Goal: Register for event/course

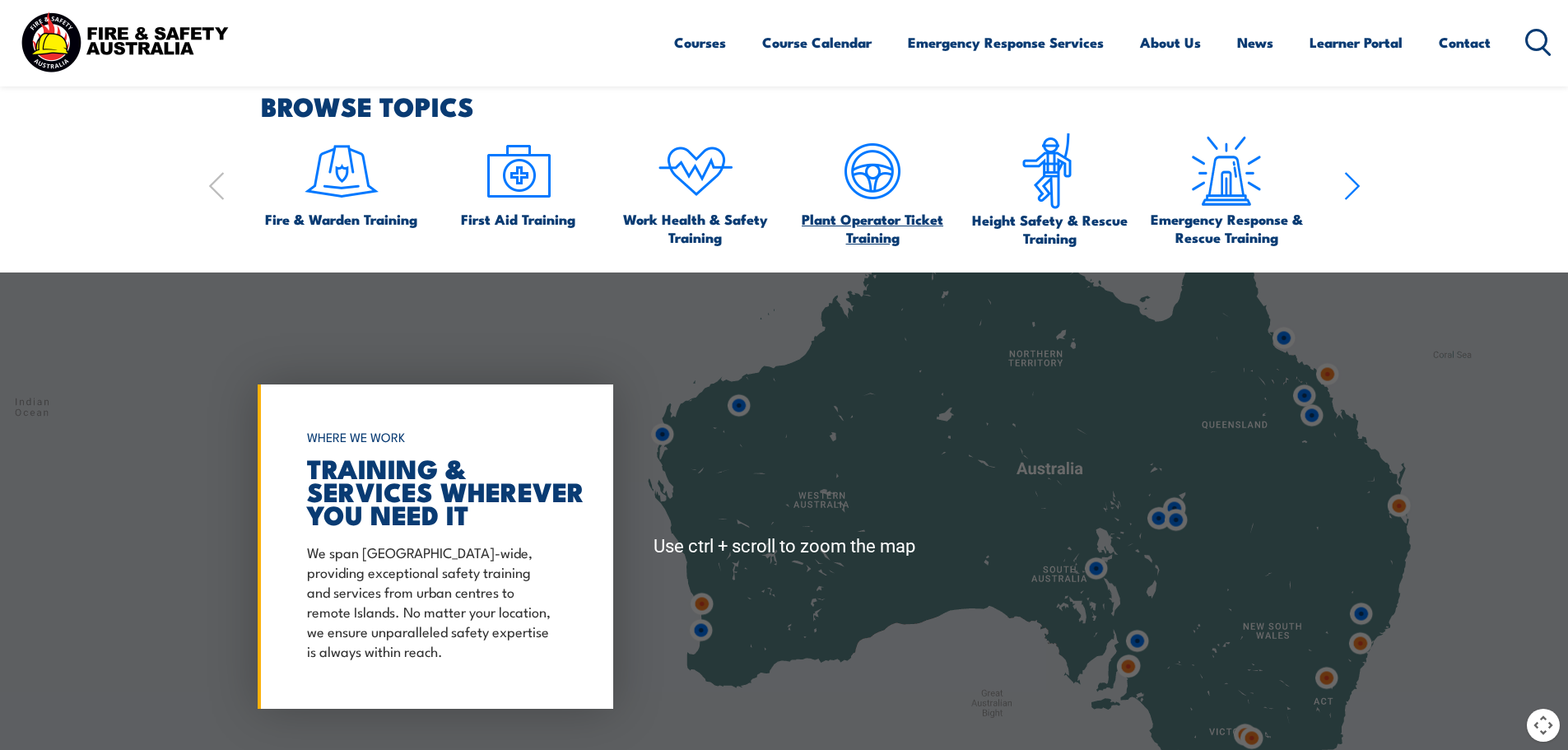
scroll to position [905, 0]
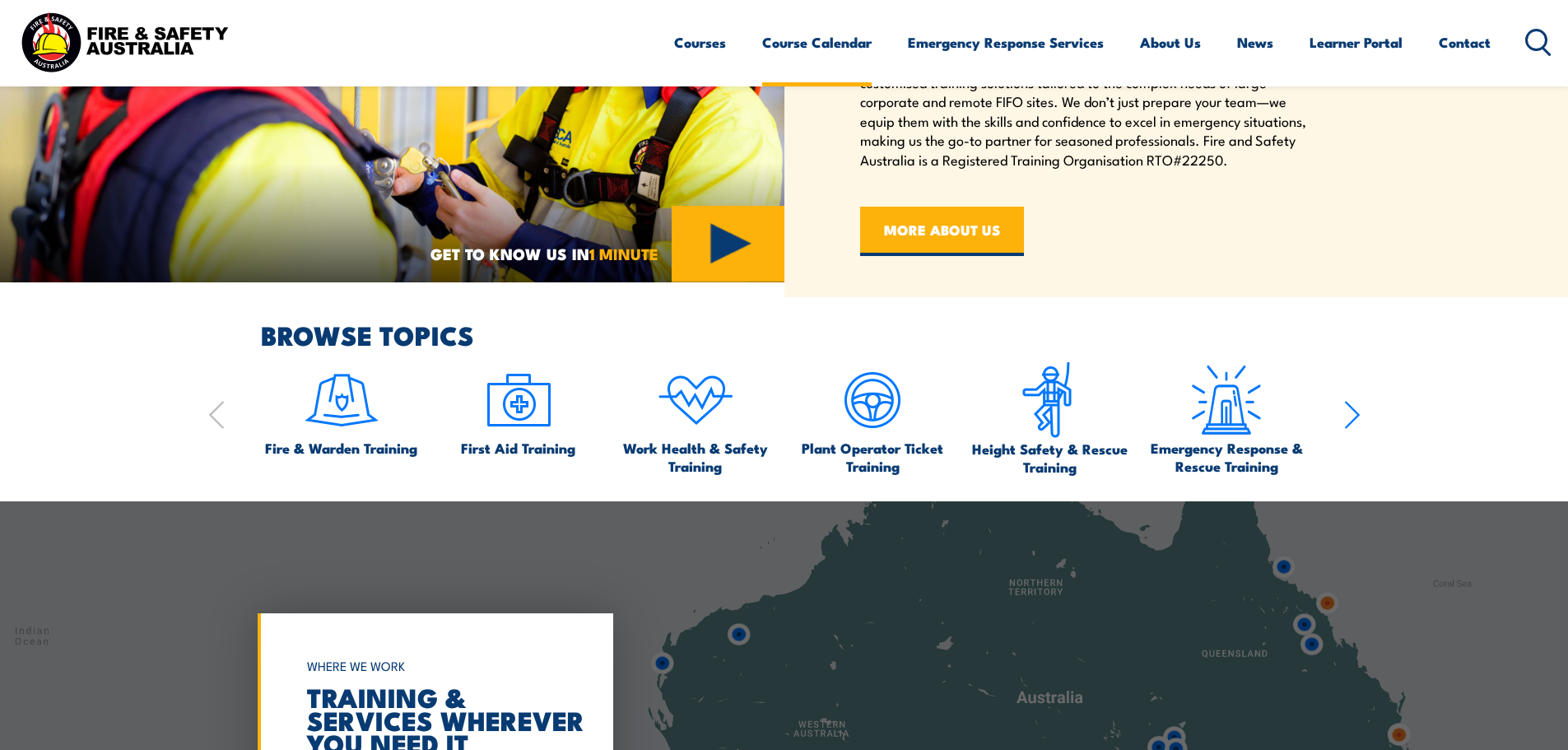
click at [786, 21] on link "Course Calendar" at bounding box center [817, 43] width 110 height 44
click at [786, 26] on link "Course Calendar" at bounding box center [817, 43] width 110 height 44
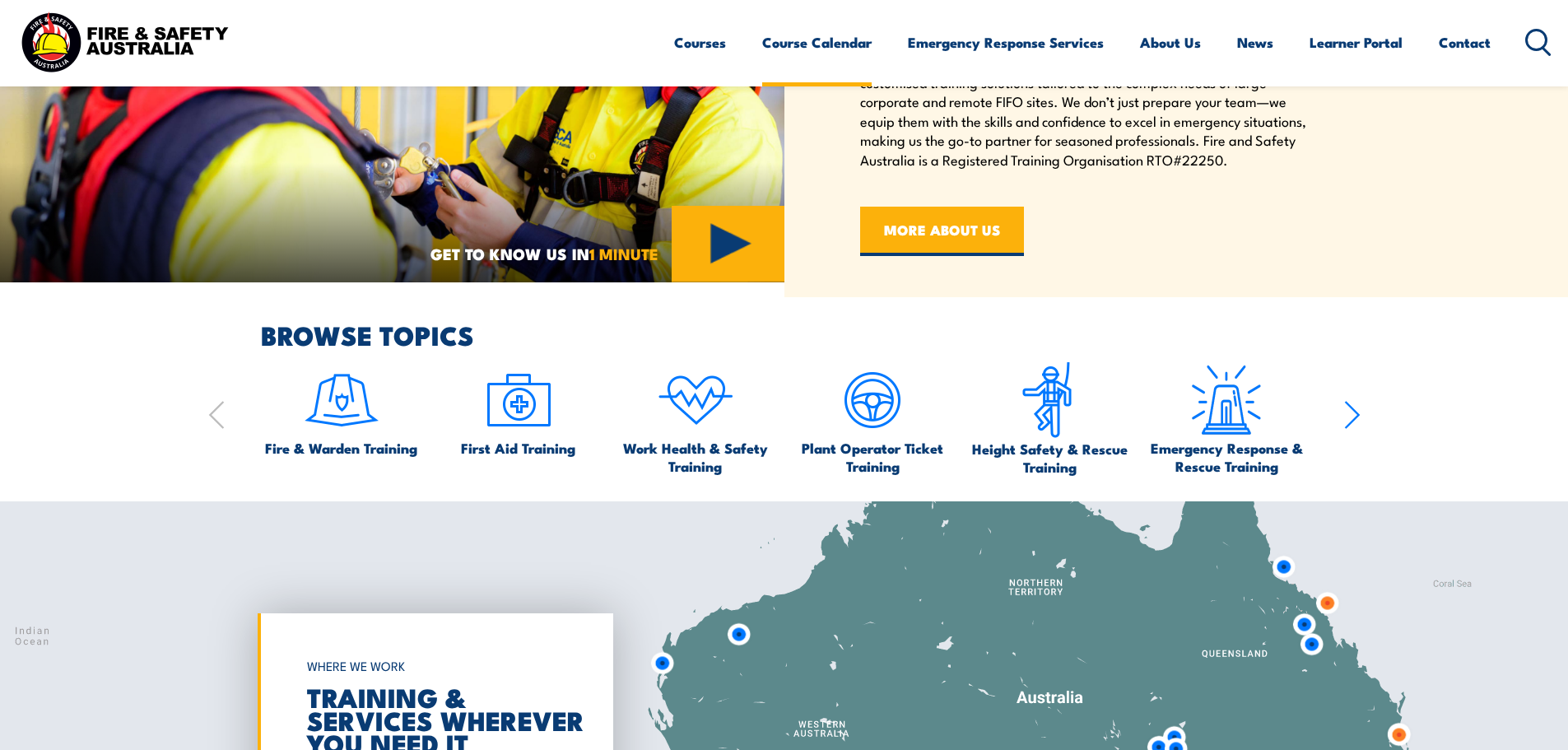
click at [793, 47] on link "Course Calendar" at bounding box center [817, 43] width 110 height 44
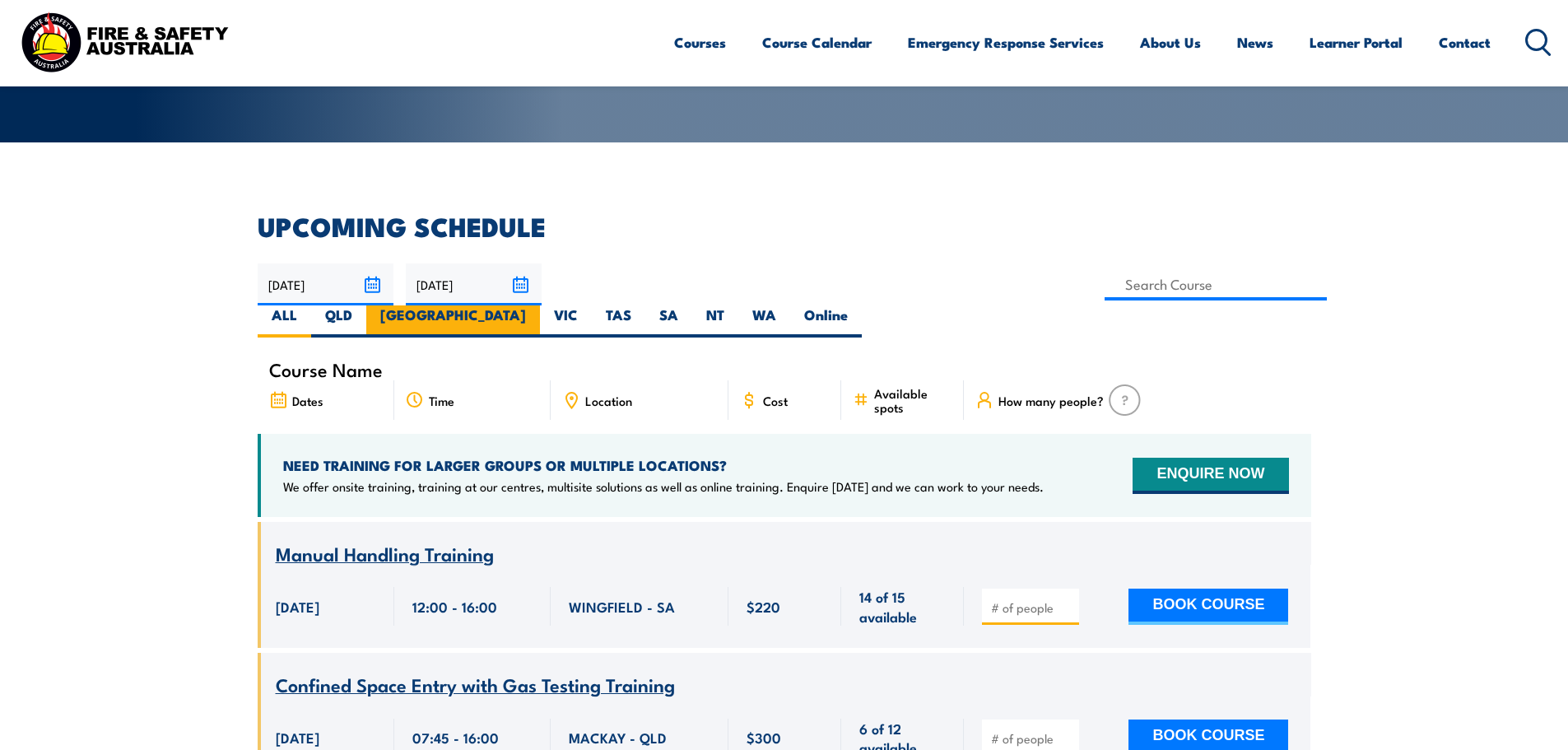
click at [540, 305] on label "[GEOGRAPHIC_DATA]" at bounding box center [453, 322] width 174 height 32
click at [536, 305] on input "[GEOGRAPHIC_DATA]" at bounding box center [531, 310] width 10 height 10
radio input "true"
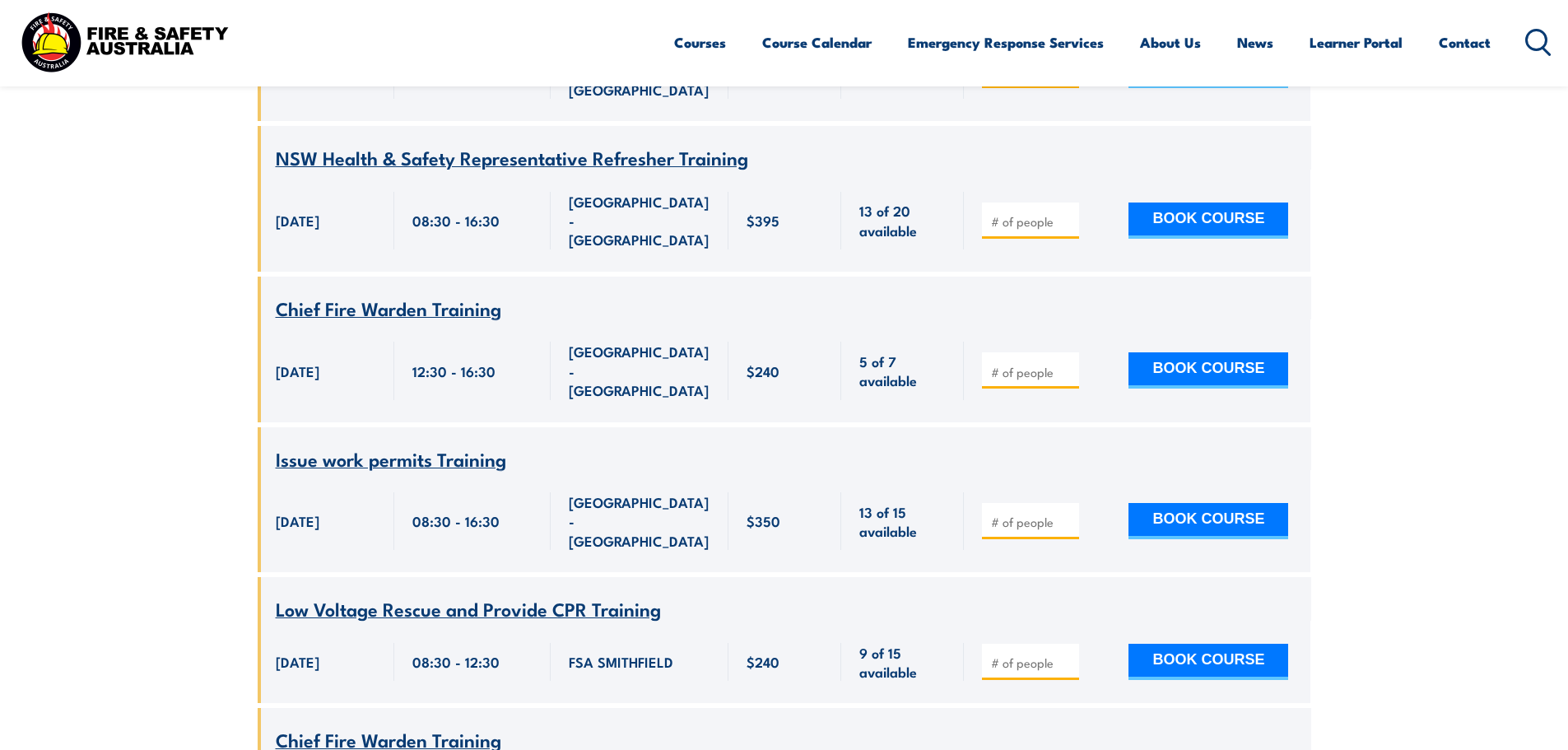
scroll to position [1119, 0]
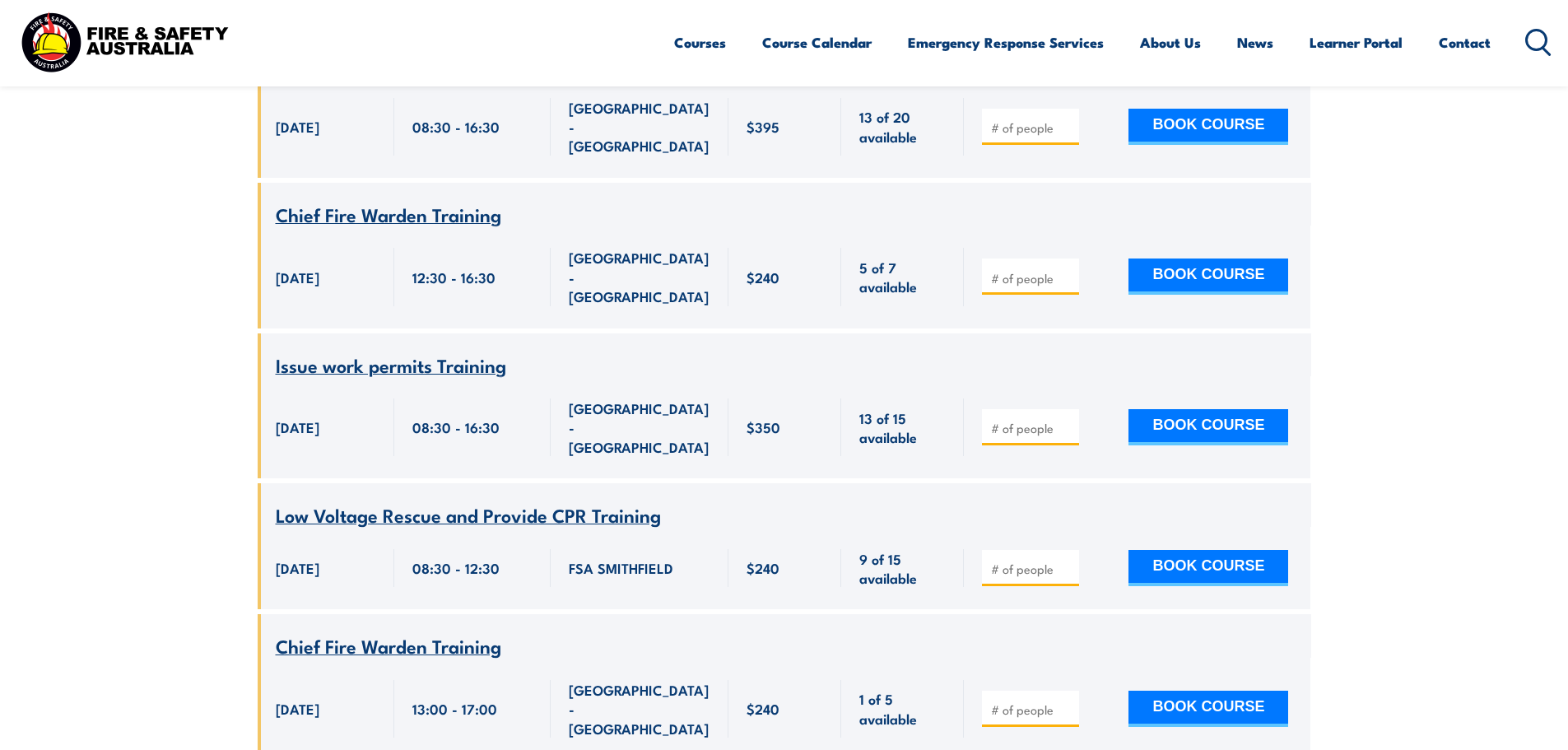
click at [618, 500] on span "Low Voltage Rescue and Provide CPR Training" at bounding box center [467, 515] width 385 height 28
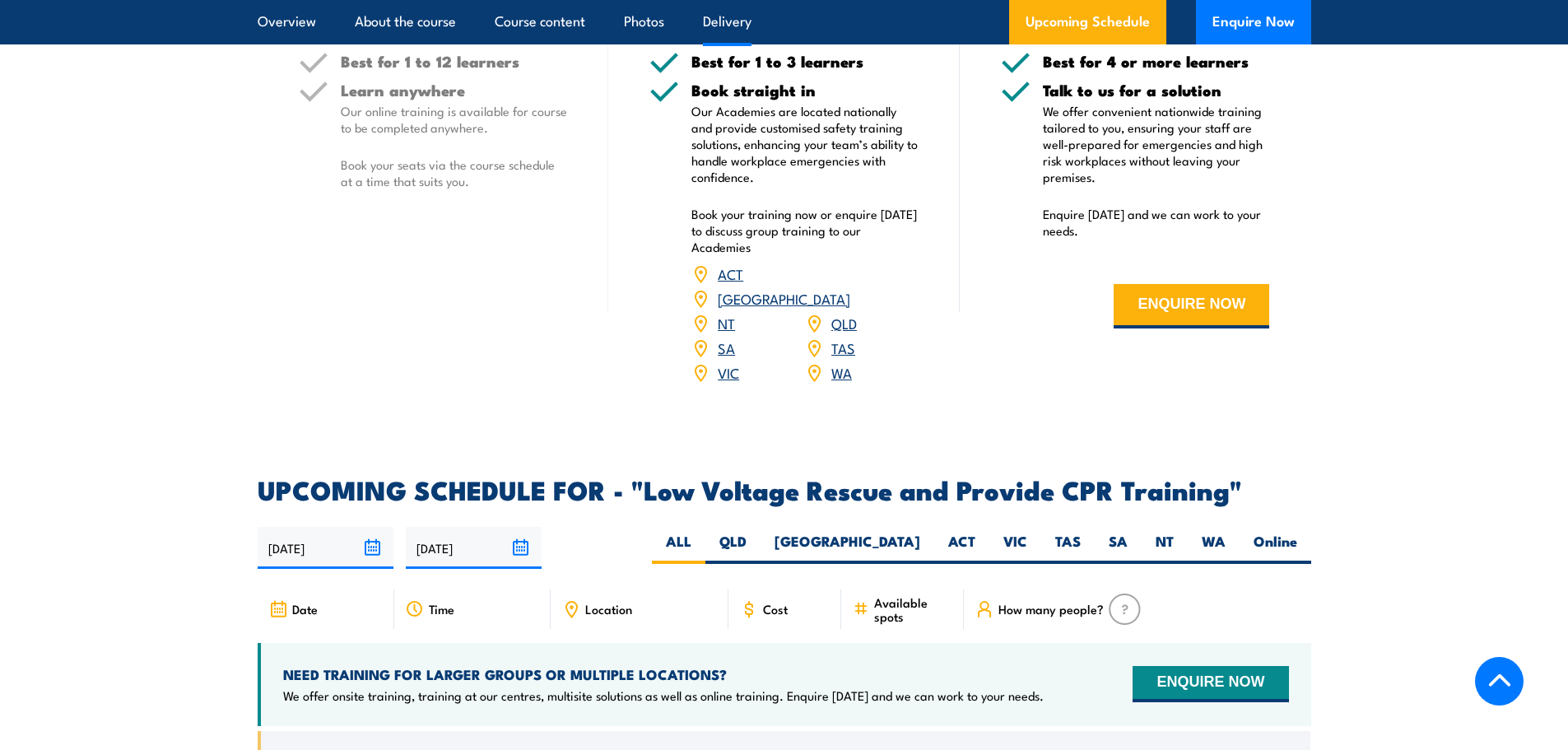
scroll to position [2468, 0]
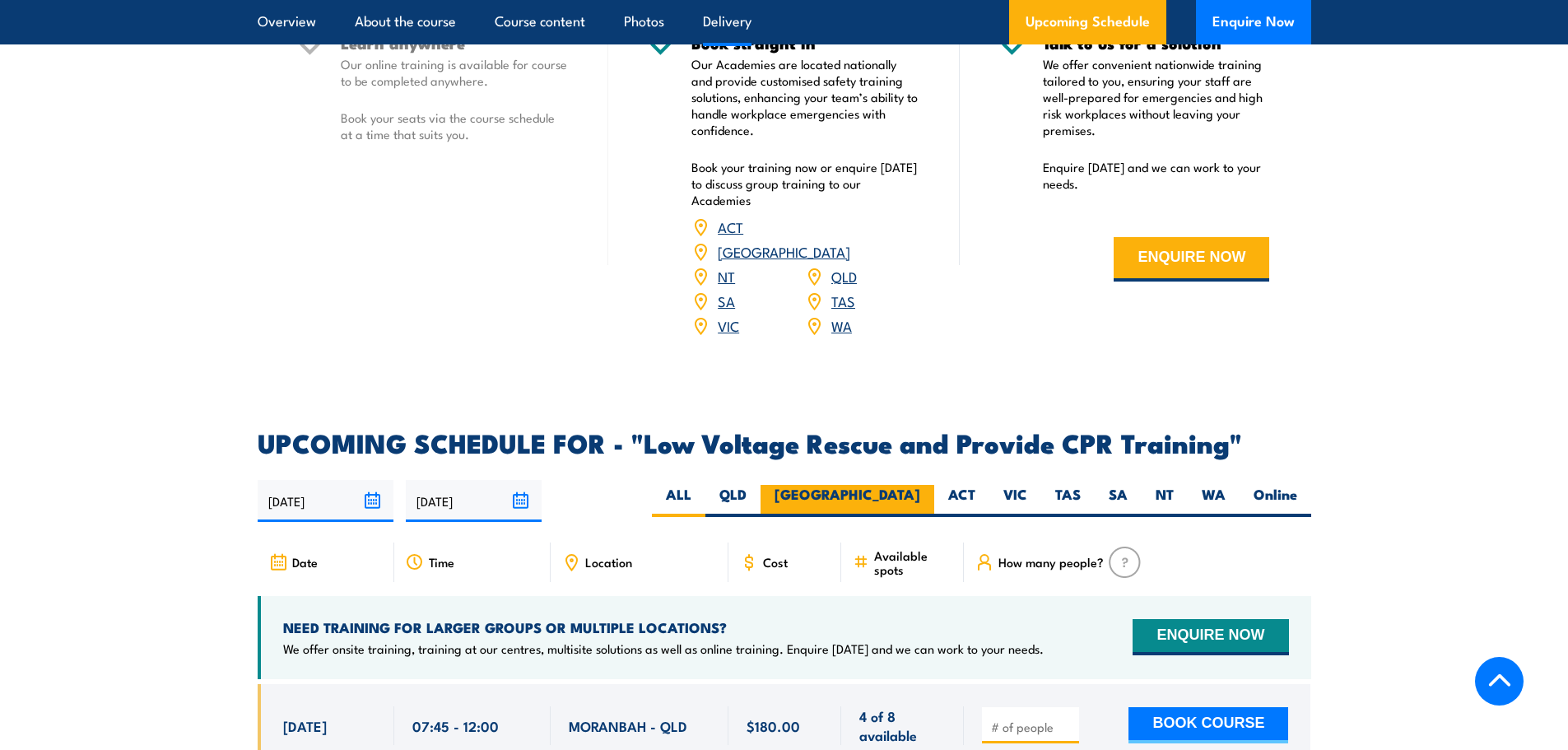
click at [908, 484] on label "[GEOGRAPHIC_DATA]" at bounding box center [847, 500] width 174 height 32
click at [920, 484] on input "[GEOGRAPHIC_DATA]" at bounding box center [925, 489] width 10 height 10
radio input "true"
click at [908, 484] on label "[GEOGRAPHIC_DATA]" at bounding box center [847, 500] width 174 height 32
click at [920, 484] on input "[GEOGRAPHIC_DATA]" at bounding box center [925, 489] width 10 height 10
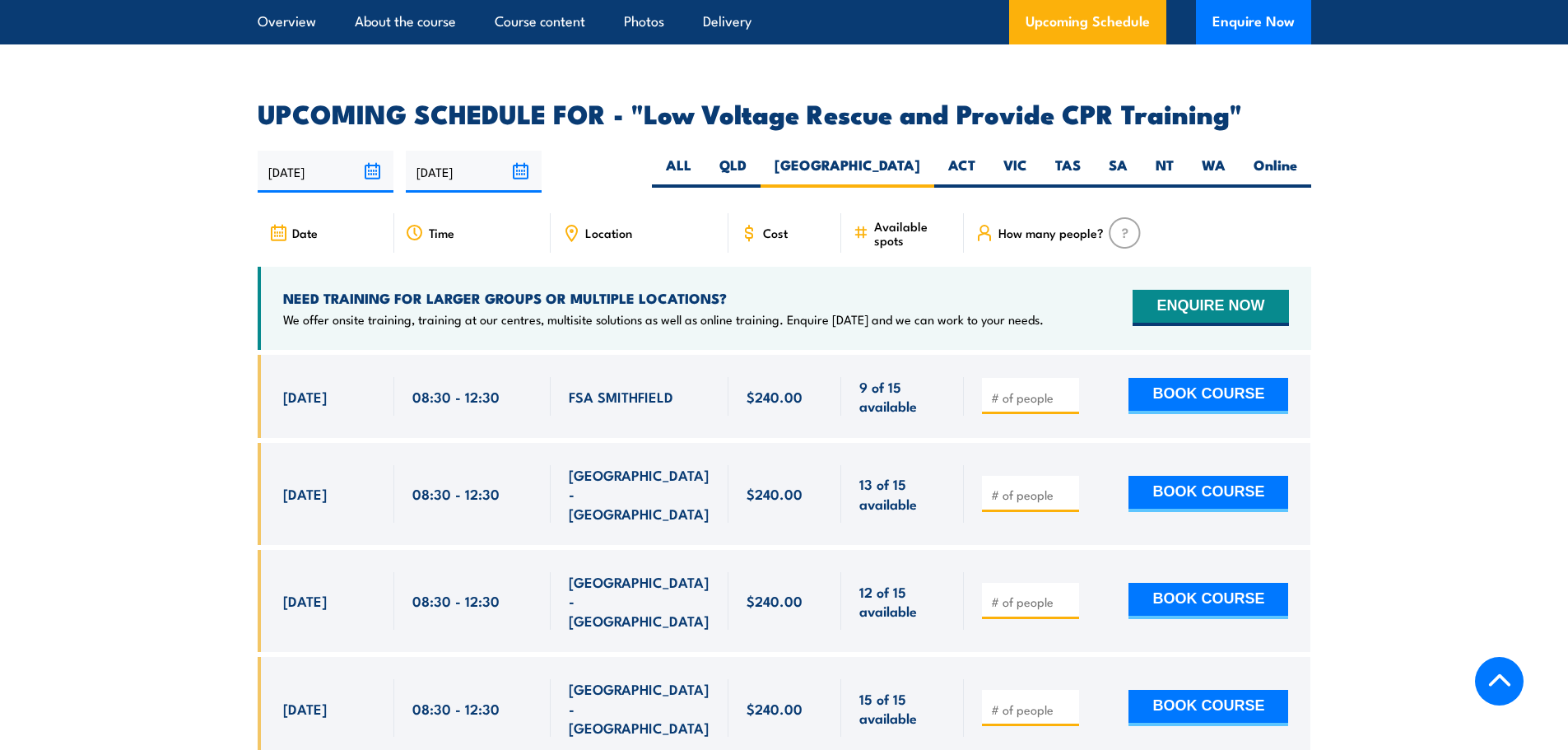
scroll to position [2769, 0]
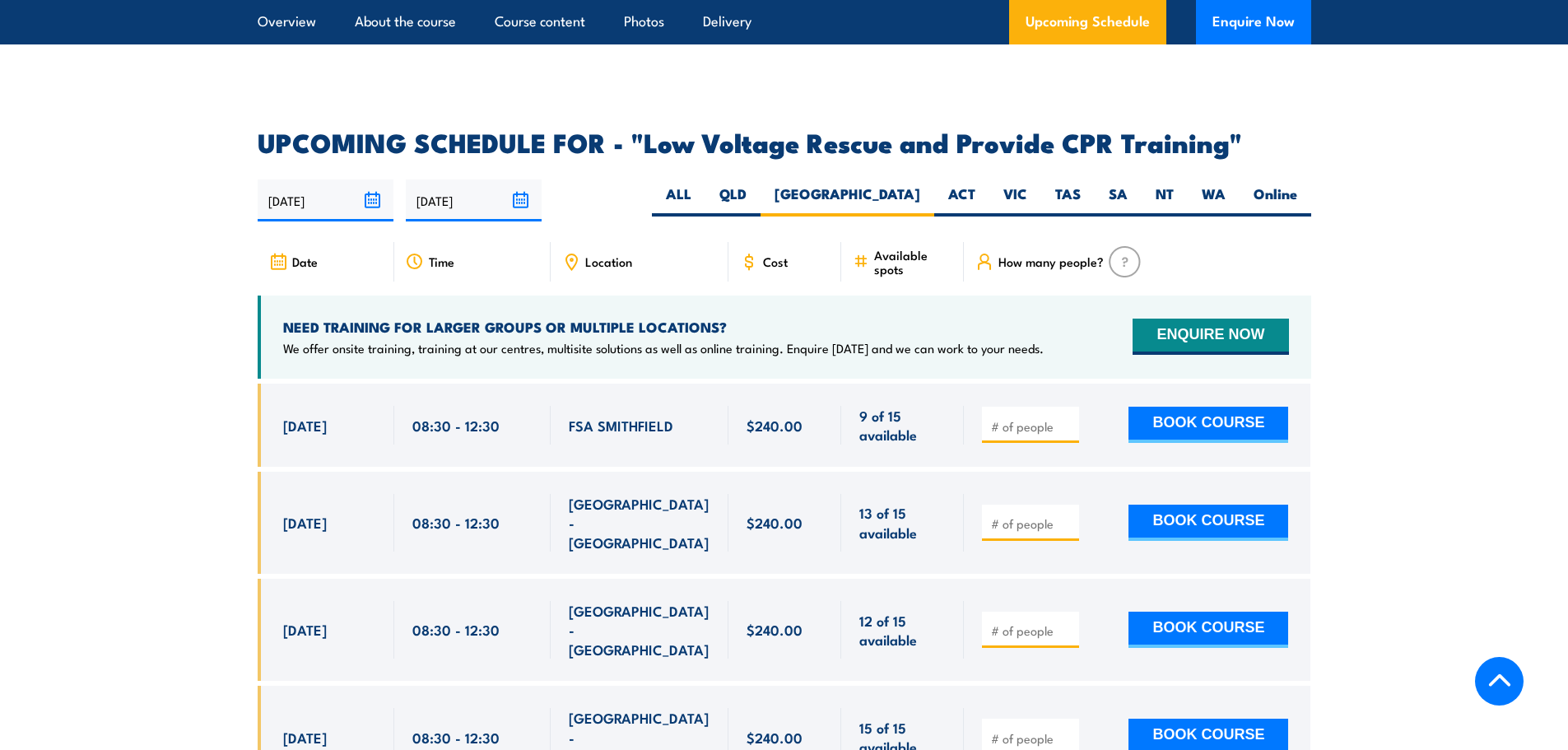
drag, startPoint x: 286, startPoint y: 369, endPoint x: 808, endPoint y: 390, distance: 522.4
click at [808, 390] on div "[DATE] 08:30 - 08:30" at bounding box center [784, 425] width 1054 height 83
copy div "[DATE] 08:30 - 12:30 FSA SMITHFIELD 9 of 15 available $240.00 $240.00"
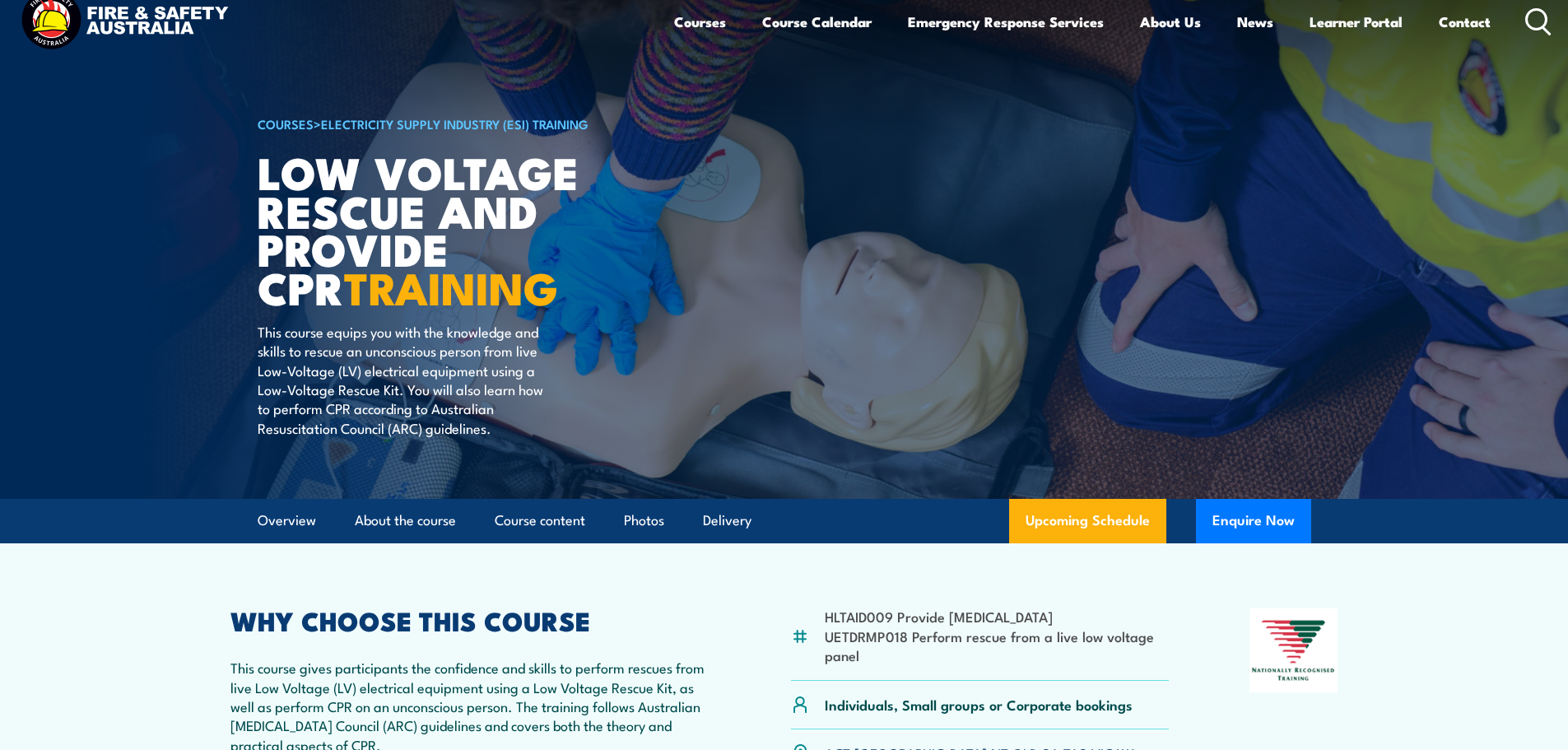
scroll to position [0, 0]
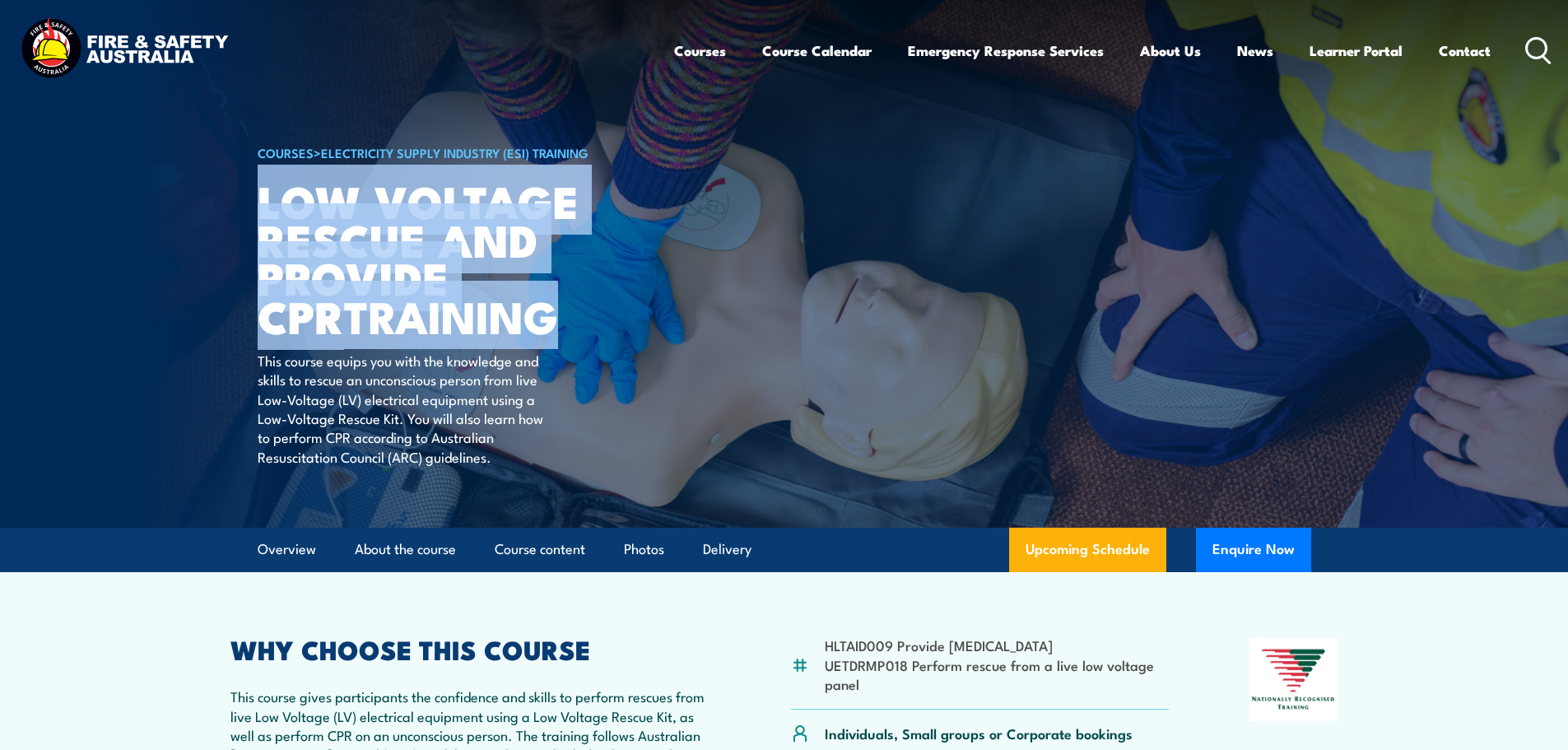
drag, startPoint x: 479, startPoint y: 326, endPoint x: 256, endPoint y: 199, distance: 256.6
click at [257, 199] on h1 "Low Voltage Rescue and Provide CPR TRAINING" at bounding box center [461, 257] width 407 height 154
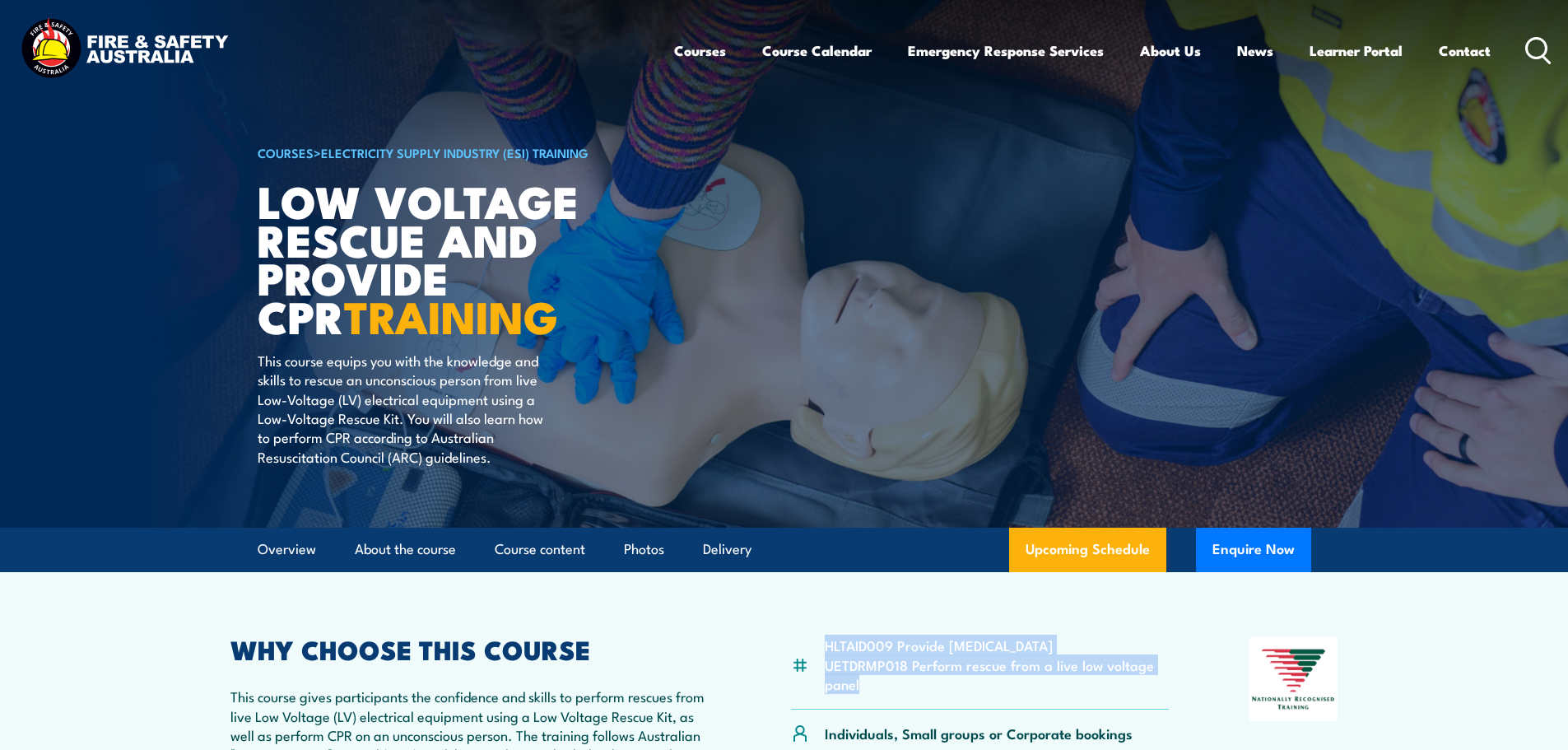
drag, startPoint x: 874, startPoint y: 688, endPoint x: 809, endPoint y: 639, distance: 81.4
click at [809, 639] on div "HLTAID009 Provide [MEDICAL_DATA] UETDRMP018 Perform rescue from a live low volt…" at bounding box center [980, 672] width 378 height 73
copy ul "HLTAID009 Provide [MEDICAL_DATA] UETDRMP018 Perform rescue from a live low volt…"
click at [555, 395] on p "This course equips you with the knowledge and skills to rescue an unconscious p…" at bounding box center [408, 409] width 301 height 115
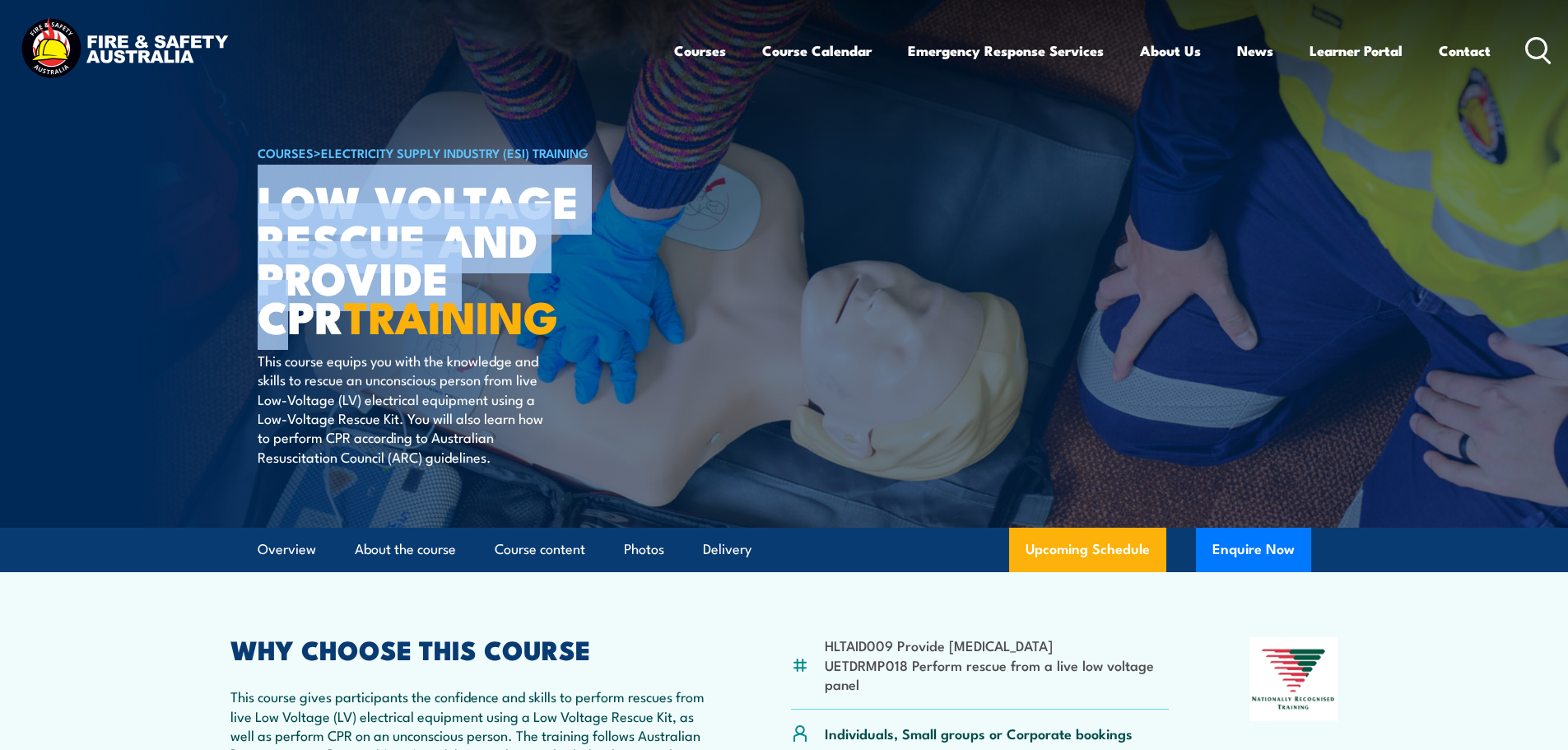
drag, startPoint x: 480, startPoint y: 310, endPoint x: 345, endPoint y: 255, distance: 145.8
click at [266, 213] on h1 "Low Voltage Rescue and Provide CPR TRAINING" at bounding box center [461, 257] width 407 height 154
